Goal: Find specific page/section: Find specific page/section

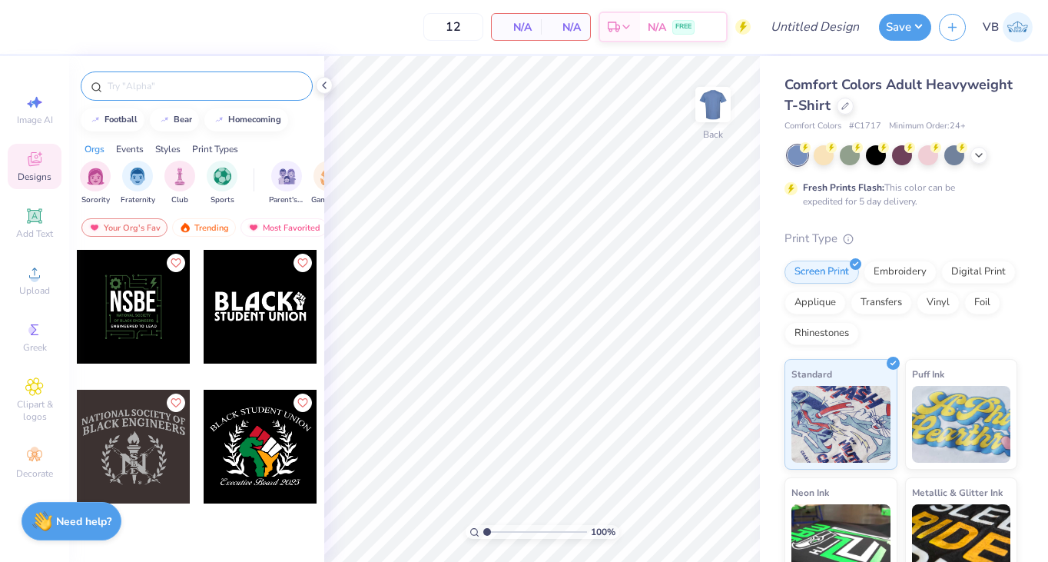
click at [114, 88] on input "text" at bounding box center [204, 85] width 197 height 15
click at [927, 158] on div at bounding box center [928, 154] width 20 height 20
click at [107, 181] on div "filter for Sorority" at bounding box center [95, 174] width 31 height 31
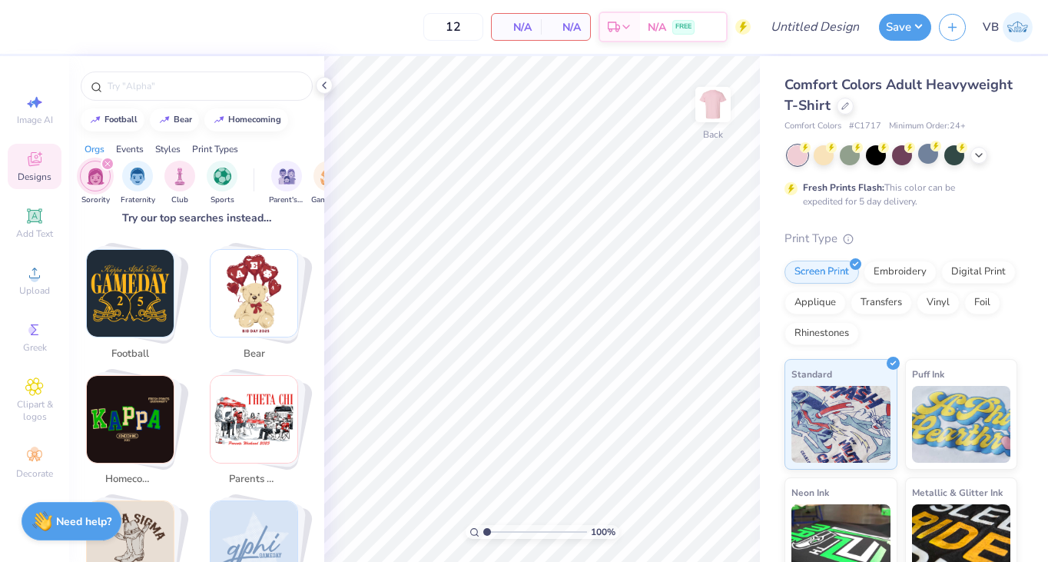
scroll to position [269, 0]
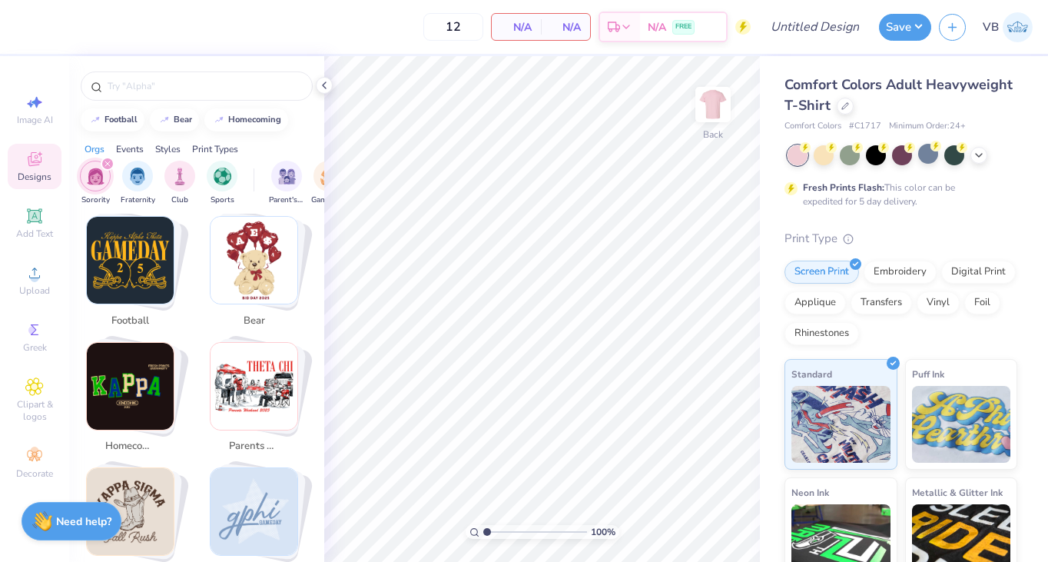
click at [150, 386] on img "Stack Card Button homecoming" at bounding box center [130, 386] width 87 height 87
type input "homecoming"
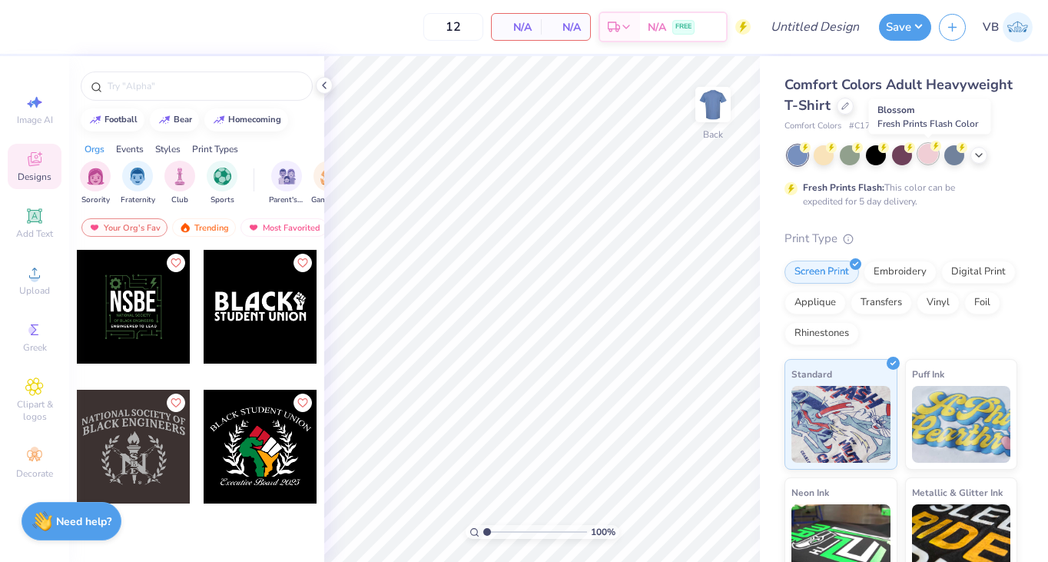
click at [920, 154] on div at bounding box center [928, 154] width 20 height 20
